Goal: Information Seeking & Learning: Learn about a topic

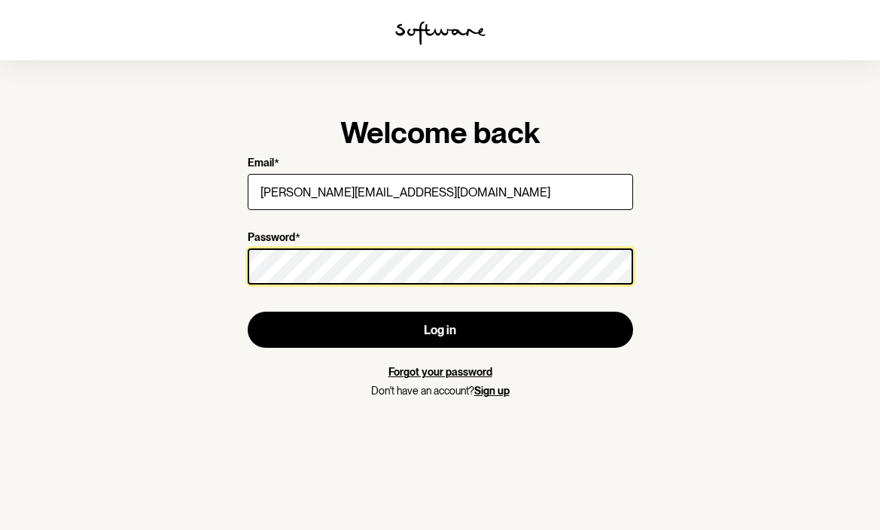
click at [248, 312] on button "Log in" at bounding box center [440, 330] width 385 height 36
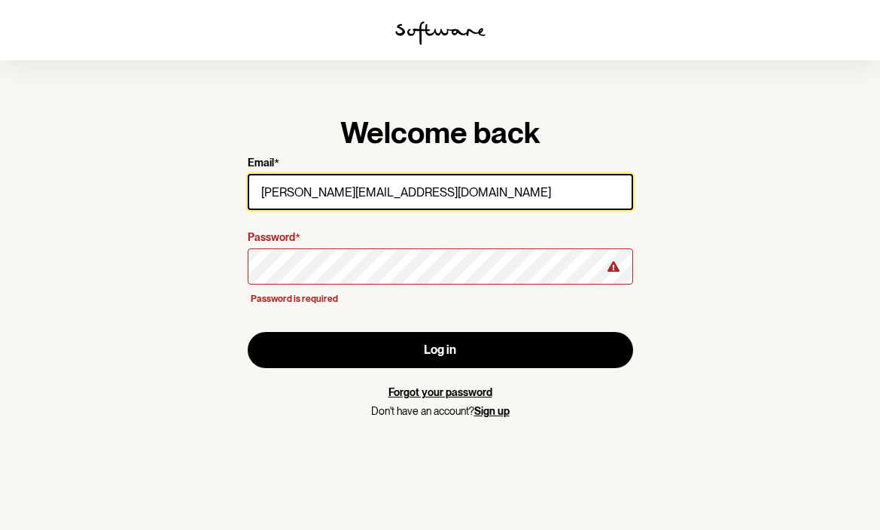
click at [403, 193] on input "[PERSON_NAME][EMAIL_ADDRESS][DOMAIN_NAME]" at bounding box center [440, 192] width 385 height 36
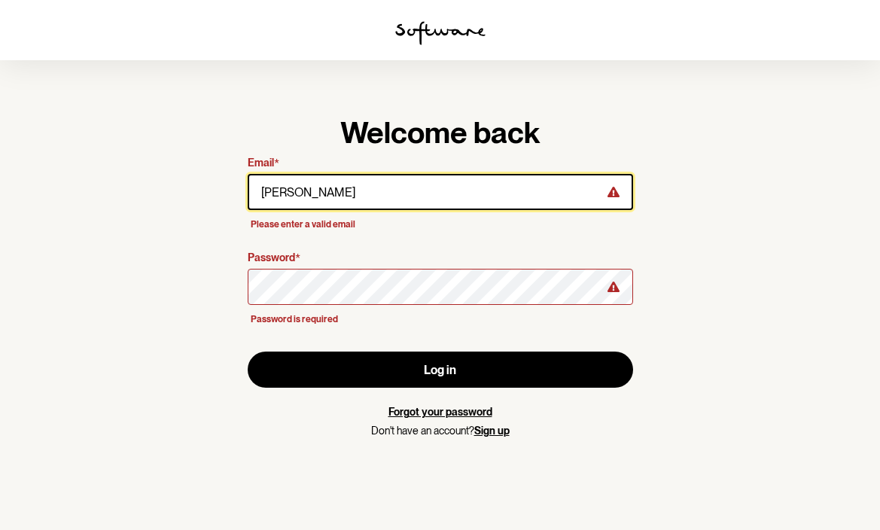
type input "[PERSON_NAME][EMAIL_ADDRESS][DOMAIN_NAME]"
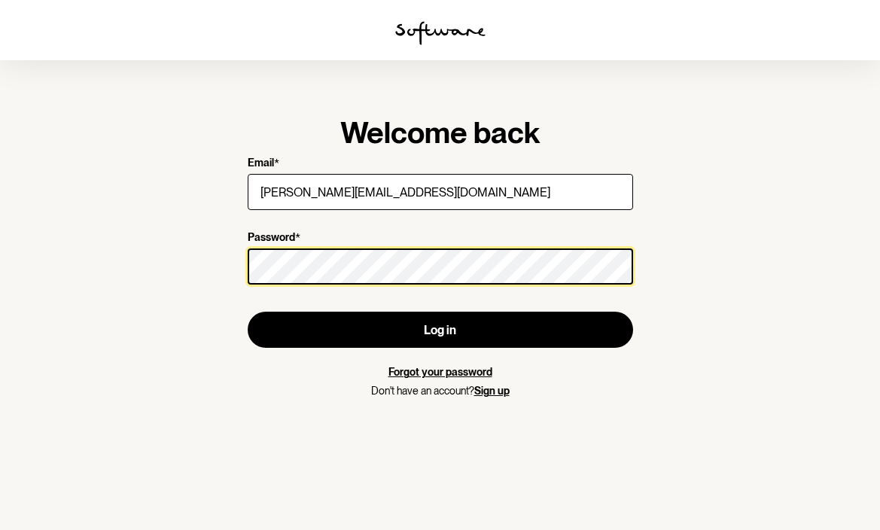
click at [248, 312] on button "Log in" at bounding box center [440, 330] width 385 height 36
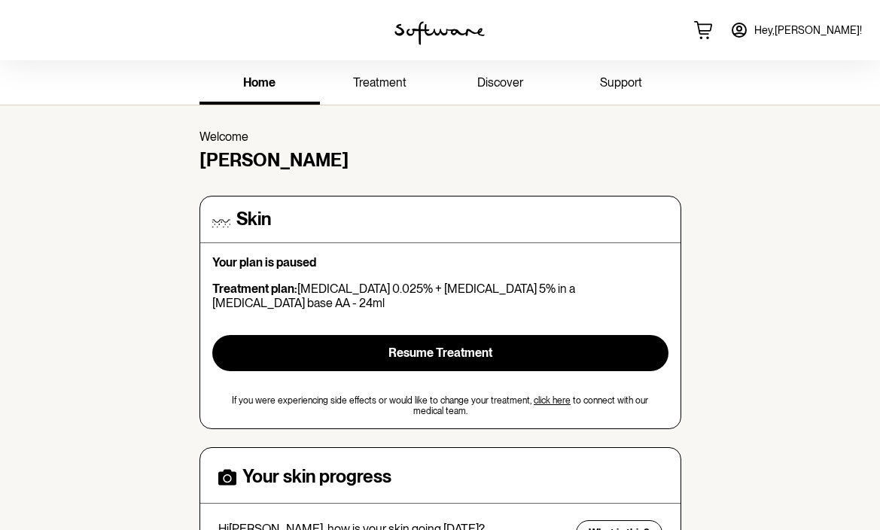
click at [387, 82] on span "treatment" at bounding box center [379, 82] width 53 height 14
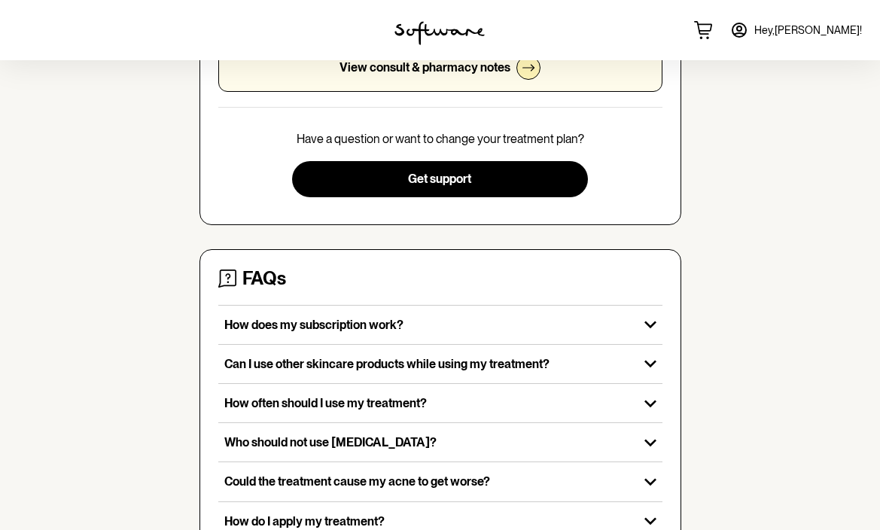
scroll to position [356, 0]
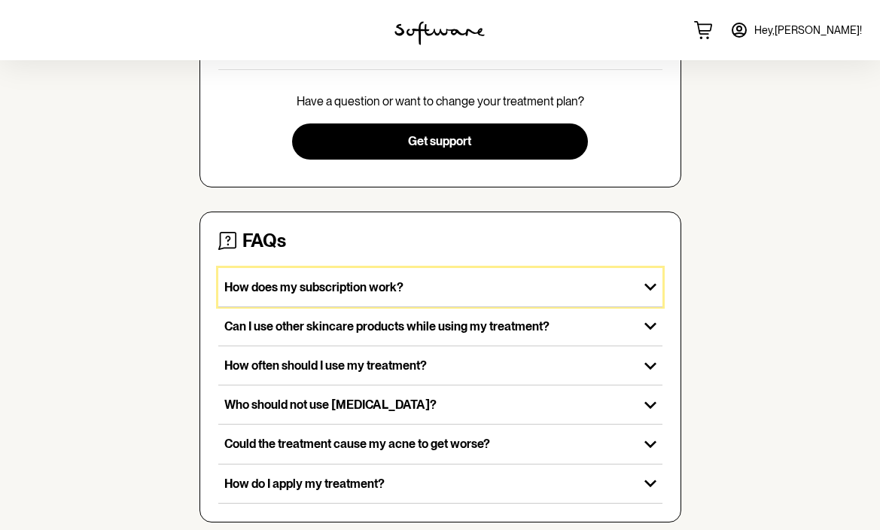
click at [523, 295] on div "How does my subscription work?" at bounding box center [428, 287] width 420 height 38
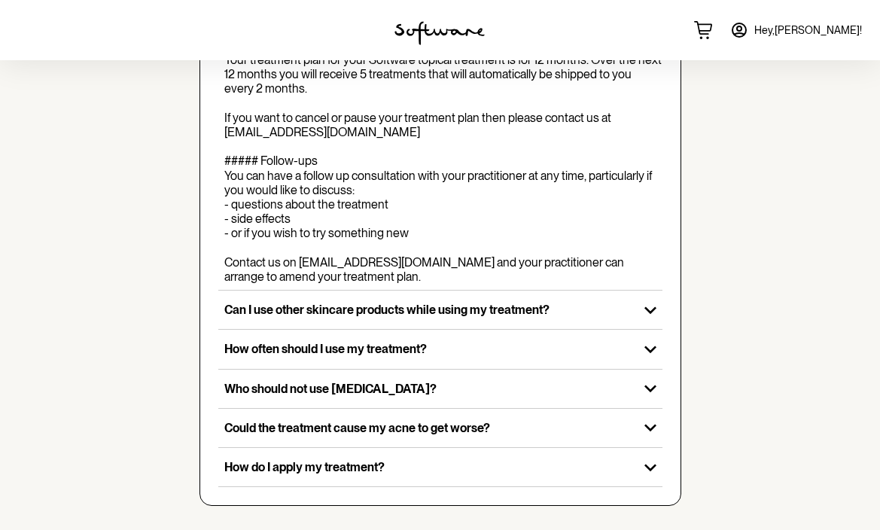
scroll to position [674, 0]
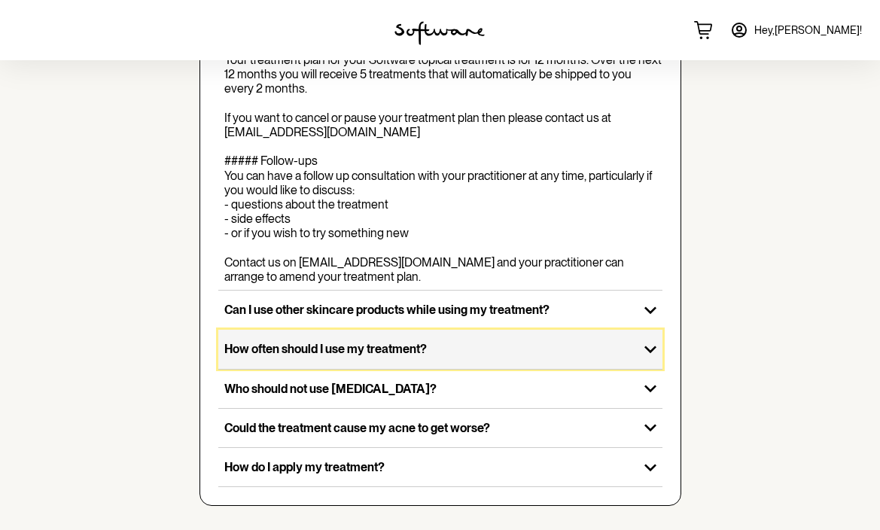
click at [610, 346] on p "How often should I use my treatment?" at bounding box center [428, 349] width 408 height 14
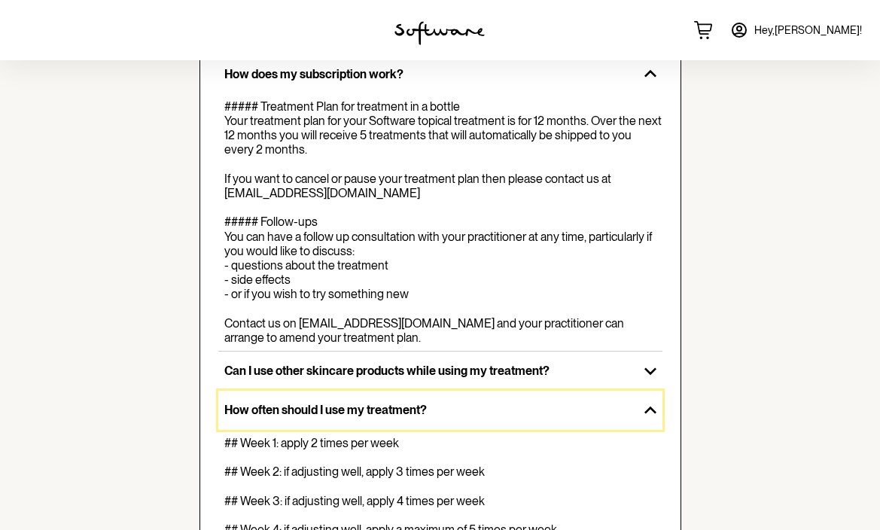
scroll to position [0, 0]
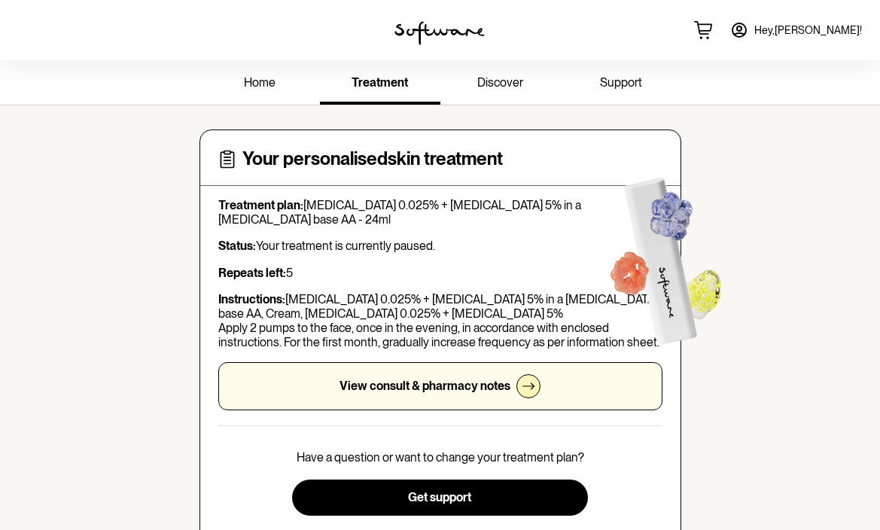
click at [262, 89] on span "home" at bounding box center [260, 82] width 32 height 14
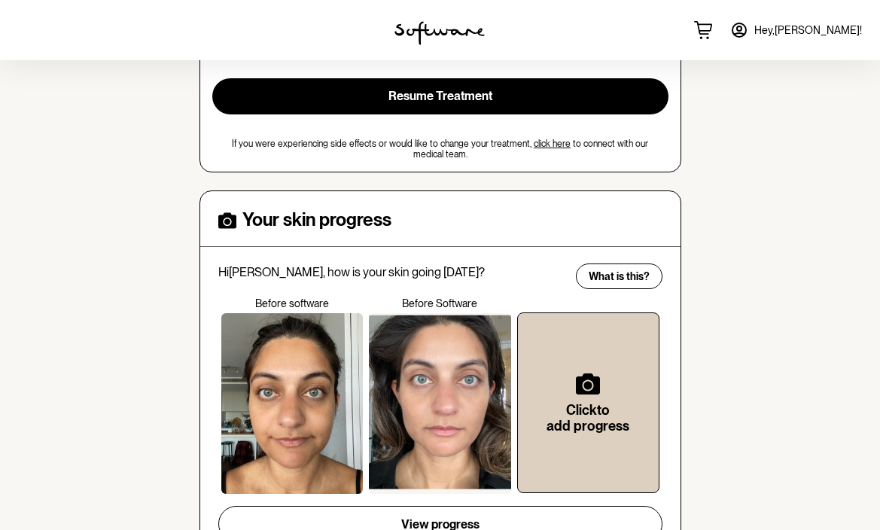
scroll to position [256, 0]
